Goal: Obtain resource: Download file/media

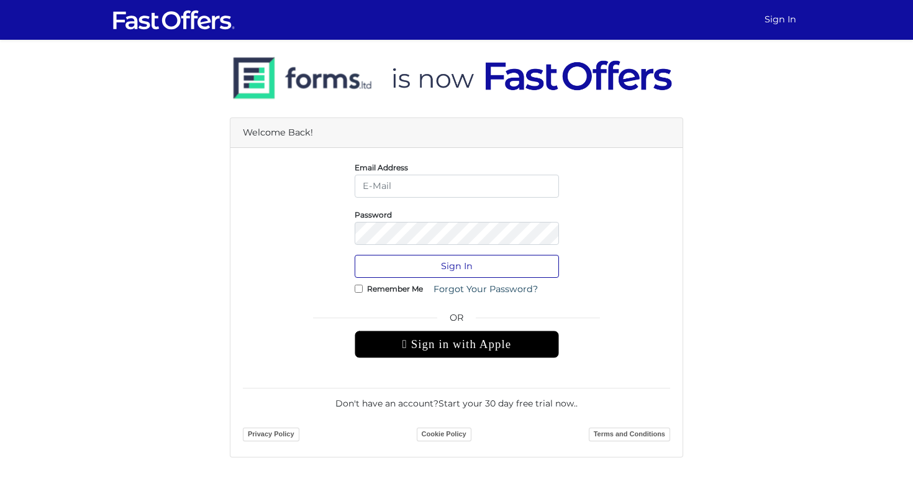
type input "socrates@livingtoronto.ca"
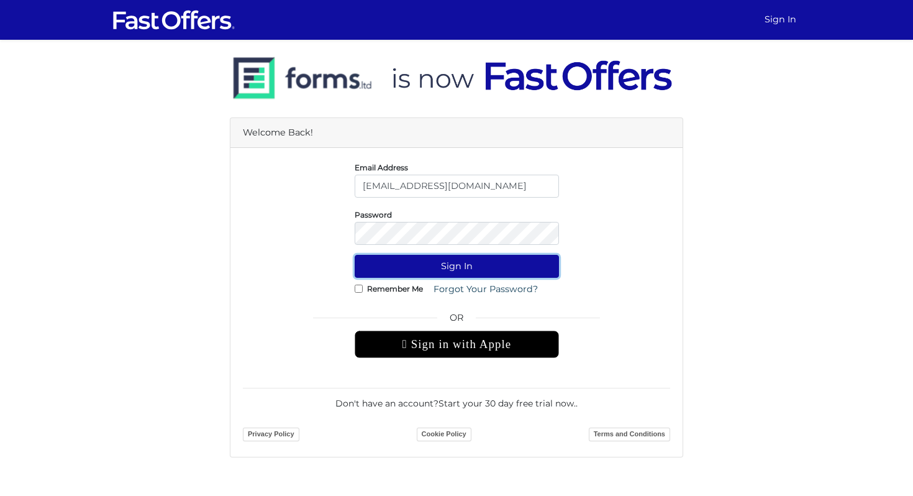
click at [442, 266] on button "Sign In" at bounding box center [457, 266] width 204 height 23
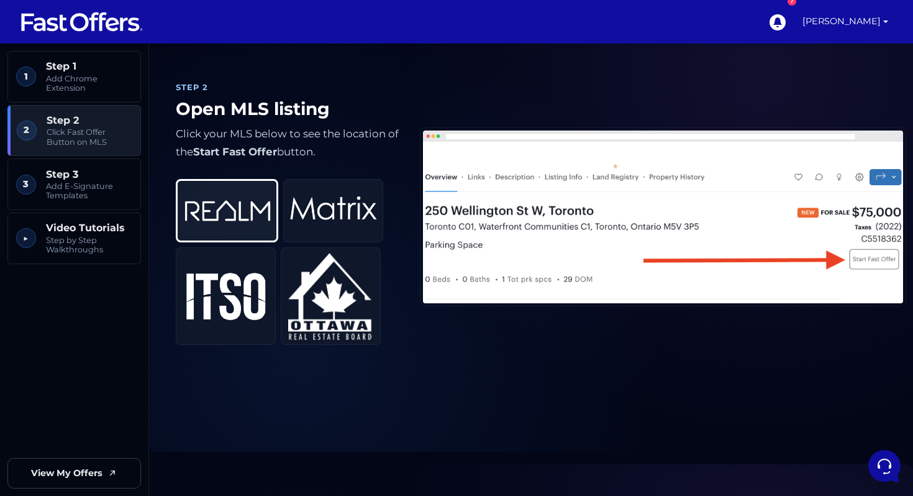
scroll to position [545, 0]
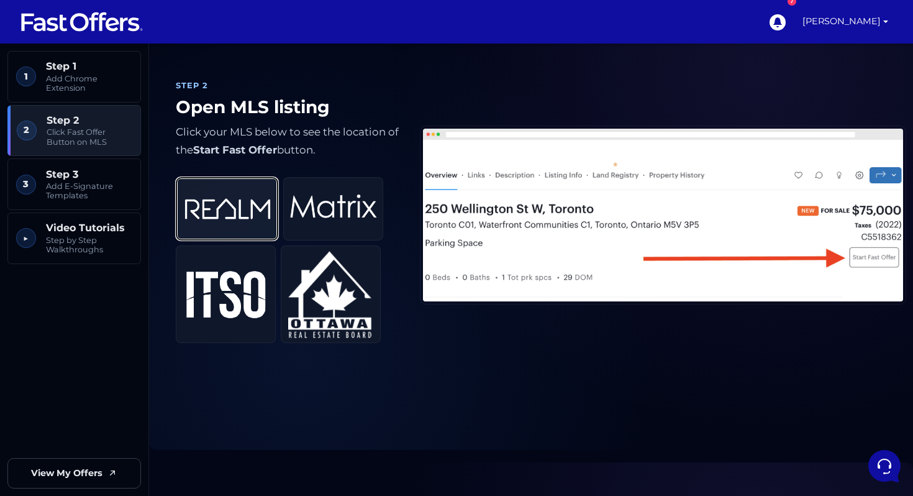
click at [235, 206] on img at bounding box center [227, 208] width 87 height 51
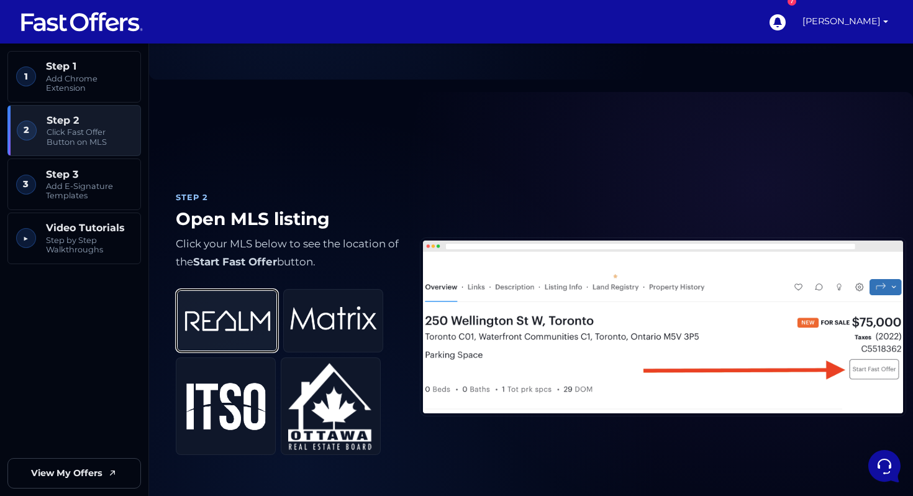
scroll to position [436, 0]
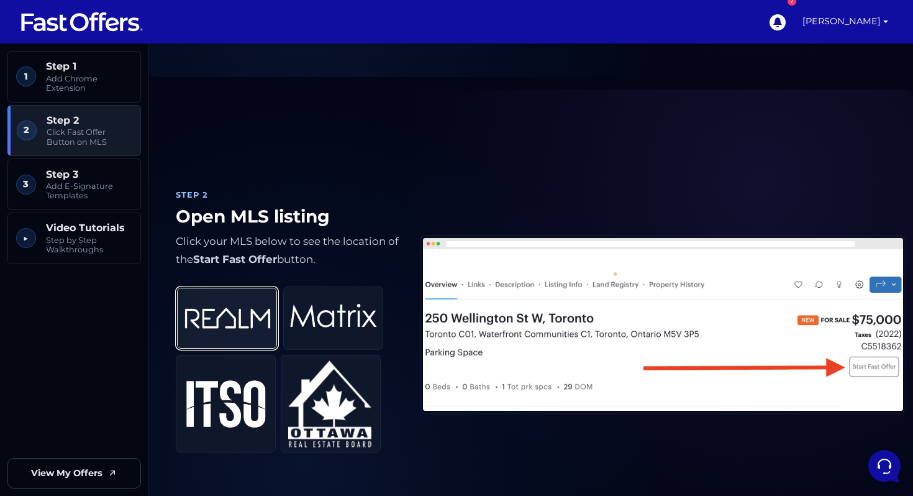
click at [244, 311] on img at bounding box center [227, 318] width 87 height 51
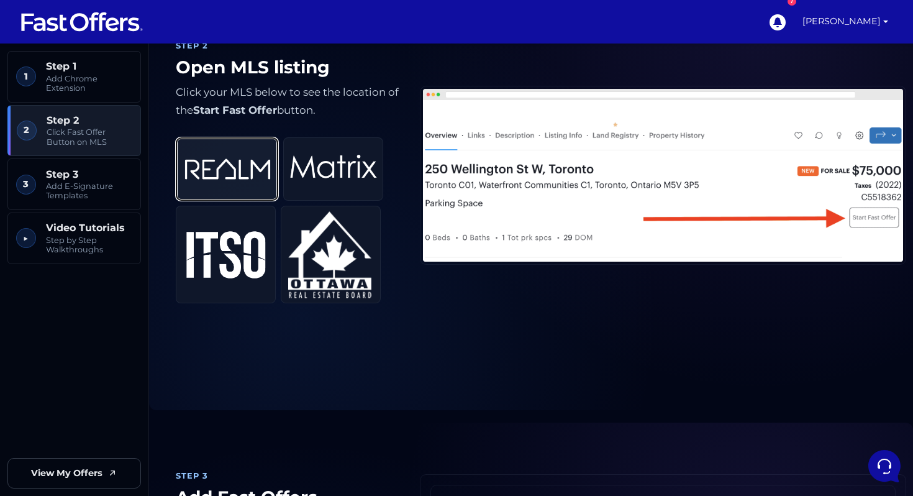
scroll to position [587, 0]
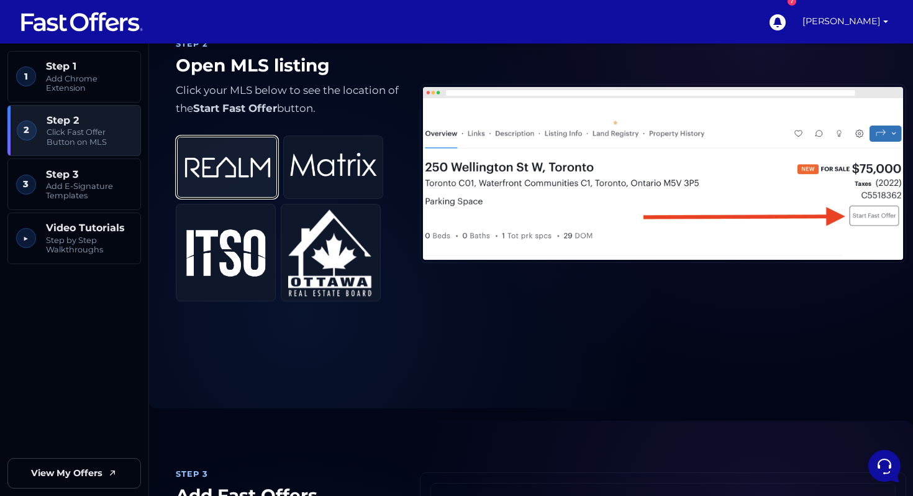
click at [237, 177] on img at bounding box center [227, 167] width 87 height 51
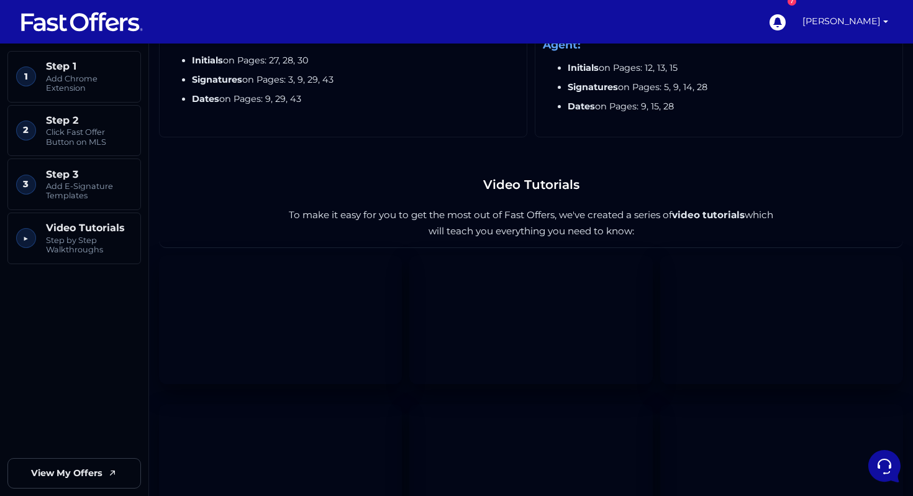
scroll to position [1724, 0]
click at [854, 21] on link "[PERSON_NAME]" at bounding box center [846, 21] width 96 height 43
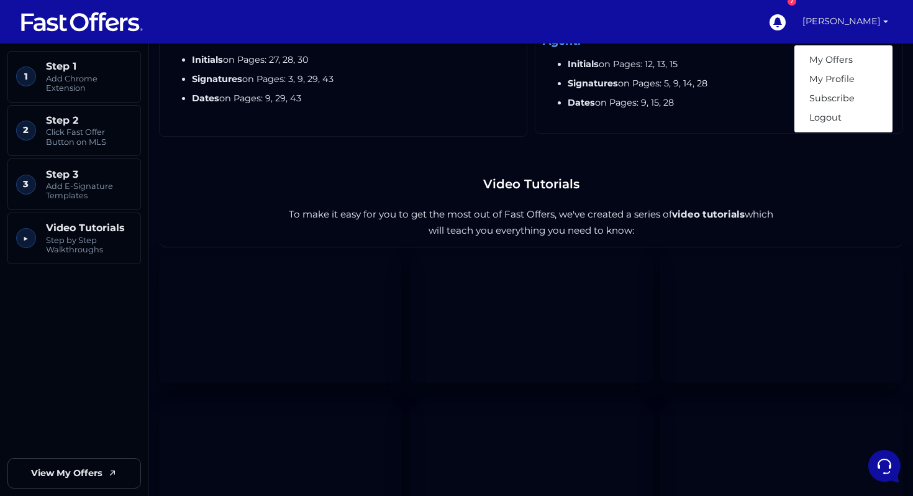
click at [771, 125] on div "Purchase Fast Offer Buyer: Initials on Pages: 1, 2, 3, 4, 6, 7, 11, 12, 13, 15 …" at bounding box center [719, 17] width 368 height 230
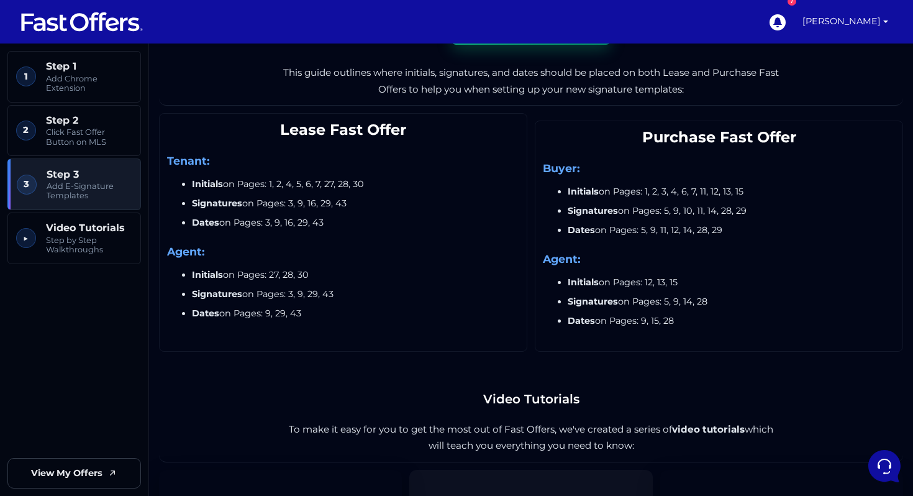
scroll to position [1083, 0]
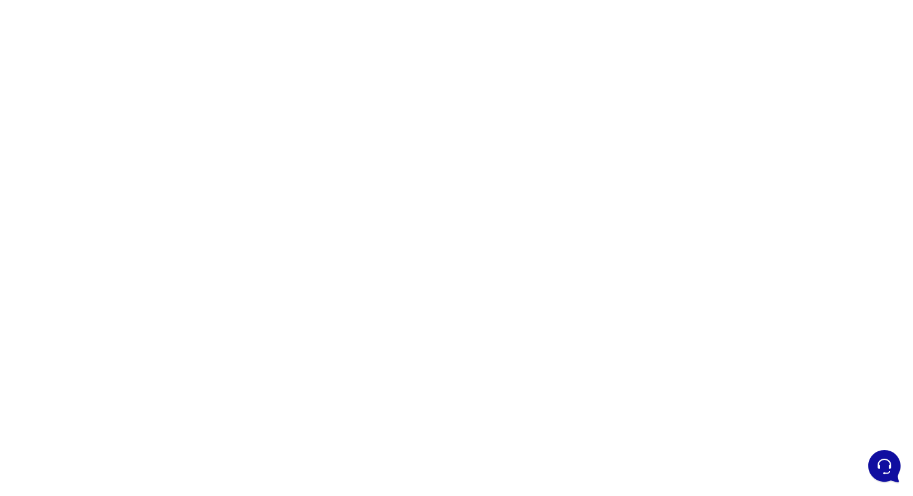
scroll to position [73, 0]
click at [628, 230] on div at bounding box center [456, 277] width 913 height 621
click at [624, 246] on div at bounding box center [456, 277] width 913 height 621
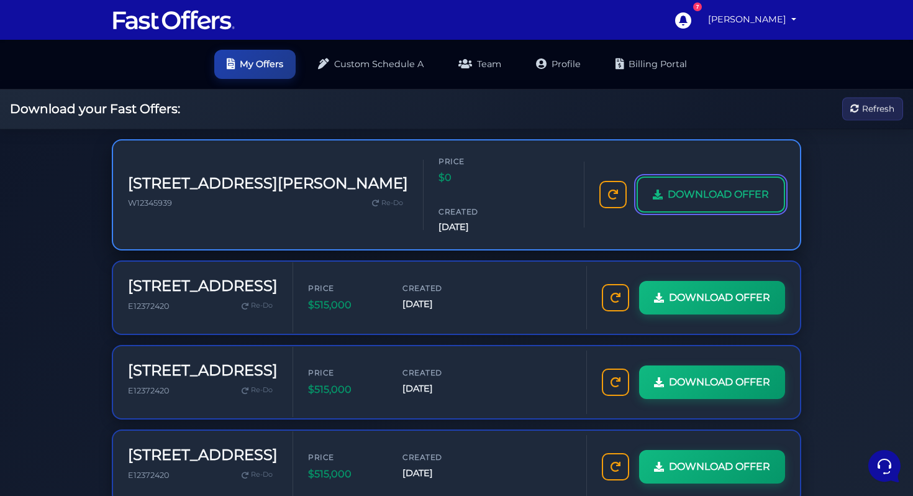
click at [684, 186] on span "DOWNLOAD OFFER" at bounding box center [718, 194] width 101 height 16
